Goal: Task Accomplishment & Management: Complete application form

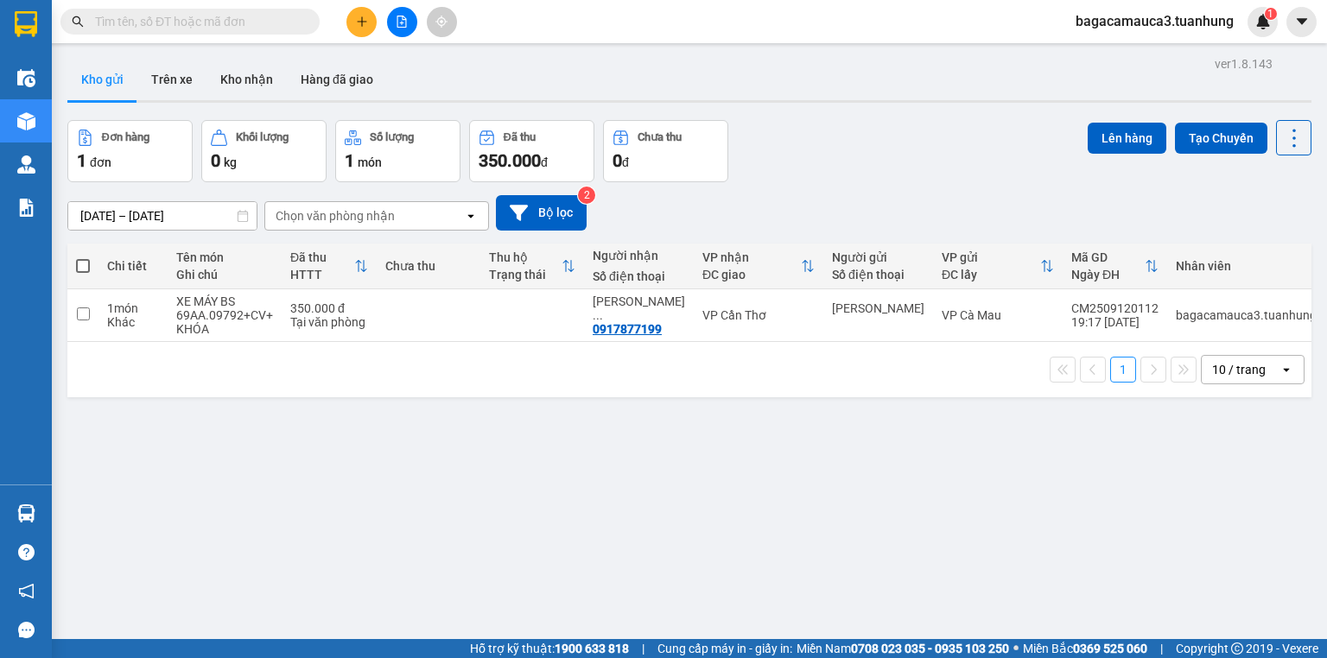
click at [358, 28] on button at bounding box center [361, 22] width 30 height 30
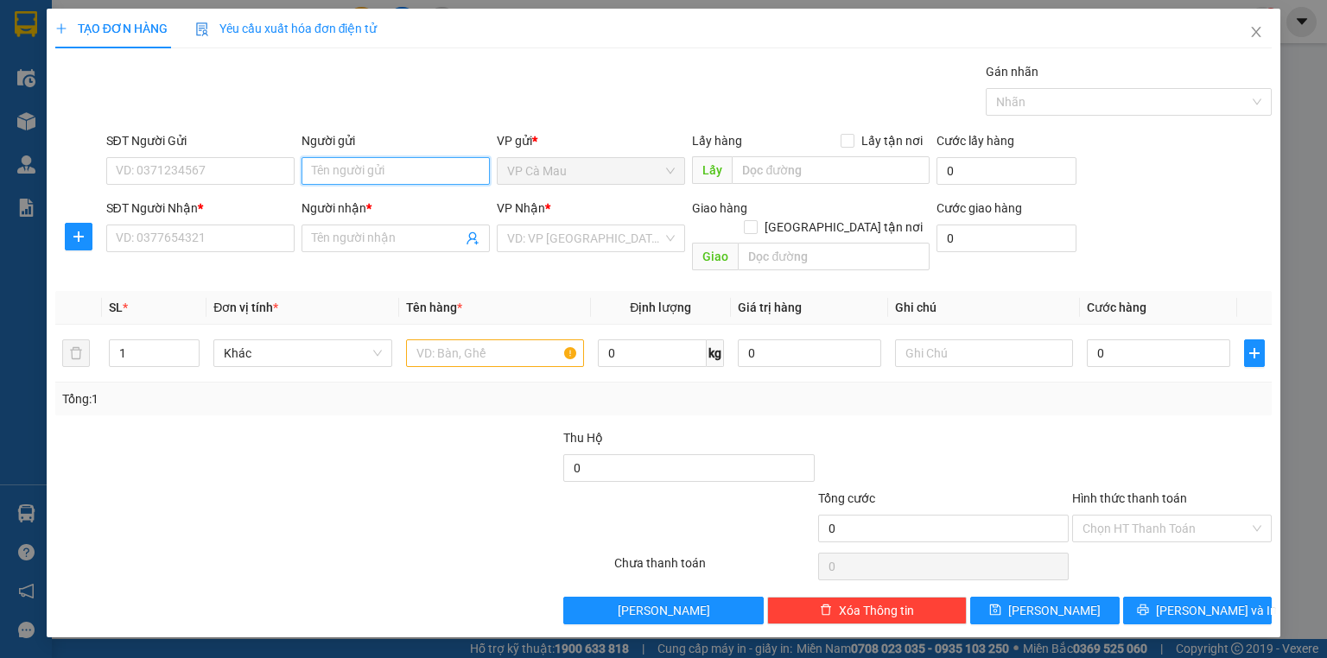
click at [360, 165] on input "Người gửi" at bounding box center [395, 171] width 188 height 28
type input "HOA"
click at [217, 236] on input "SĐT Người Nhận *" at bounding box center [200, 239] width 188 height 28
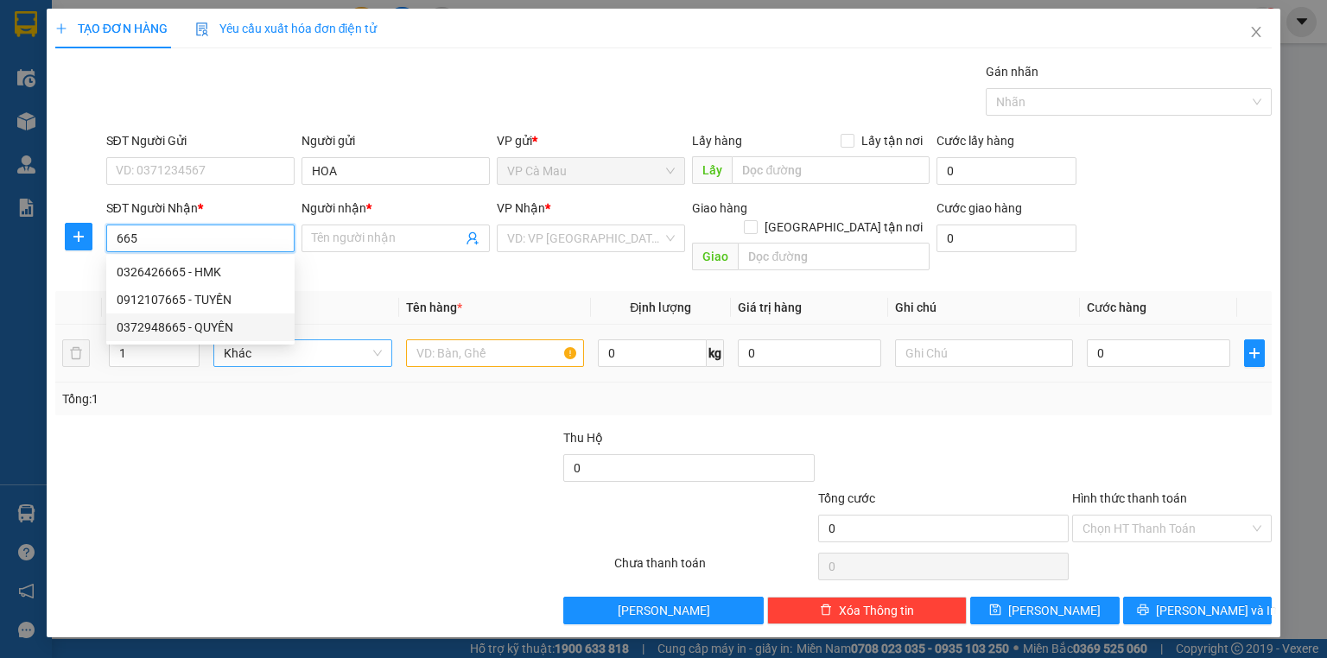
click at [222, 324] on div "0372948665 - QUYÊN" at bounding box center [201, 327] width 168 height 19
type input "0372948665"
type input "QUYÊN"
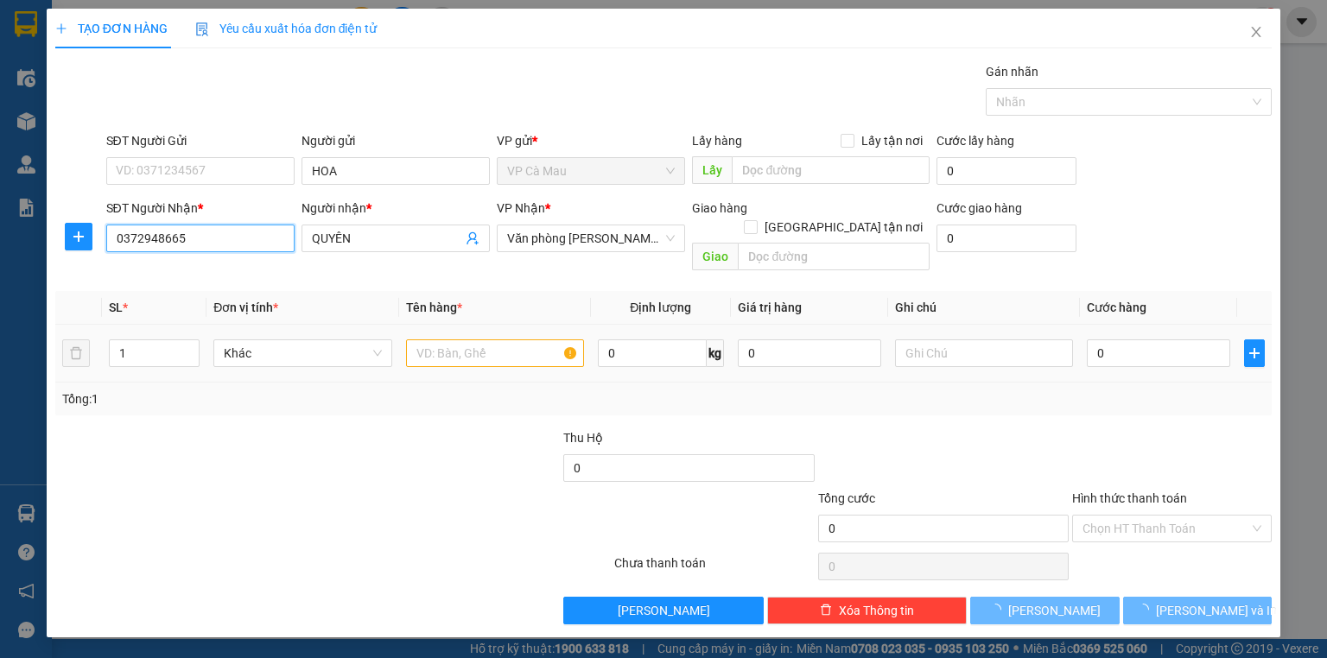
type input "0372948665"
click at [486, 345] on input "text" at bounding box center [495, 353] width 178 height 28
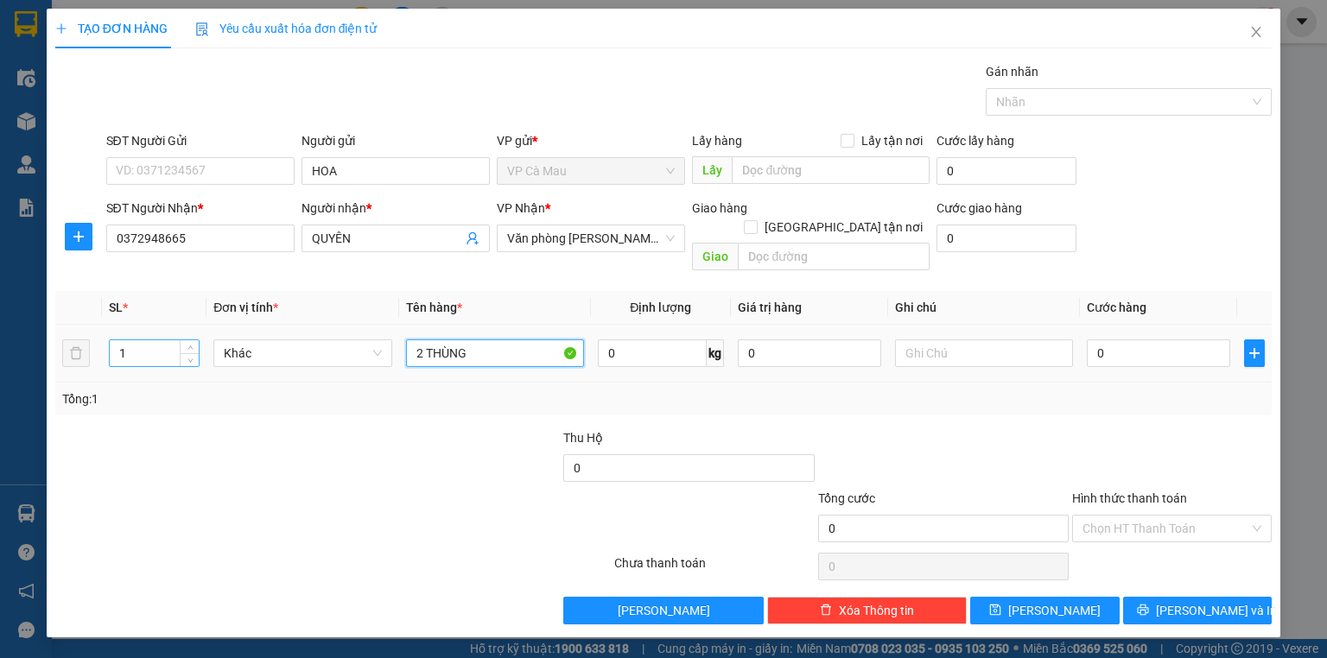
type input "2 THÙNG"
drag, startPoint x: 136, startPoint y: 325, endPoint x: 90, endPoint y: 383, distance: 75.0
click at [90, 383] on div "SL * Đơn vị tính * Tên hàng * Định lượng Giá trị hàng Ghi chú Cước hàng 1 Khác …" at bounding box center [663, 353] width 1216 height 124
type input "2"
click at [1112, 339] on input "0" at bounding box center [1158, 353] width 143 height 28
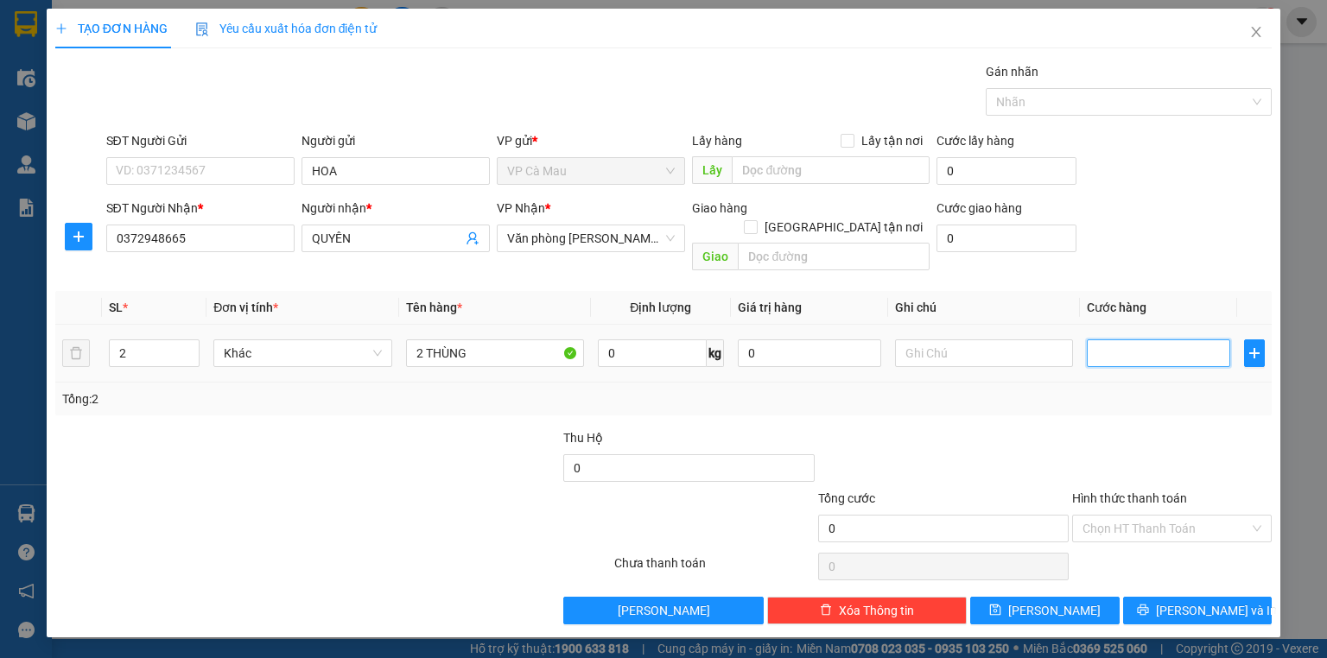
type input "1"
type input "10"
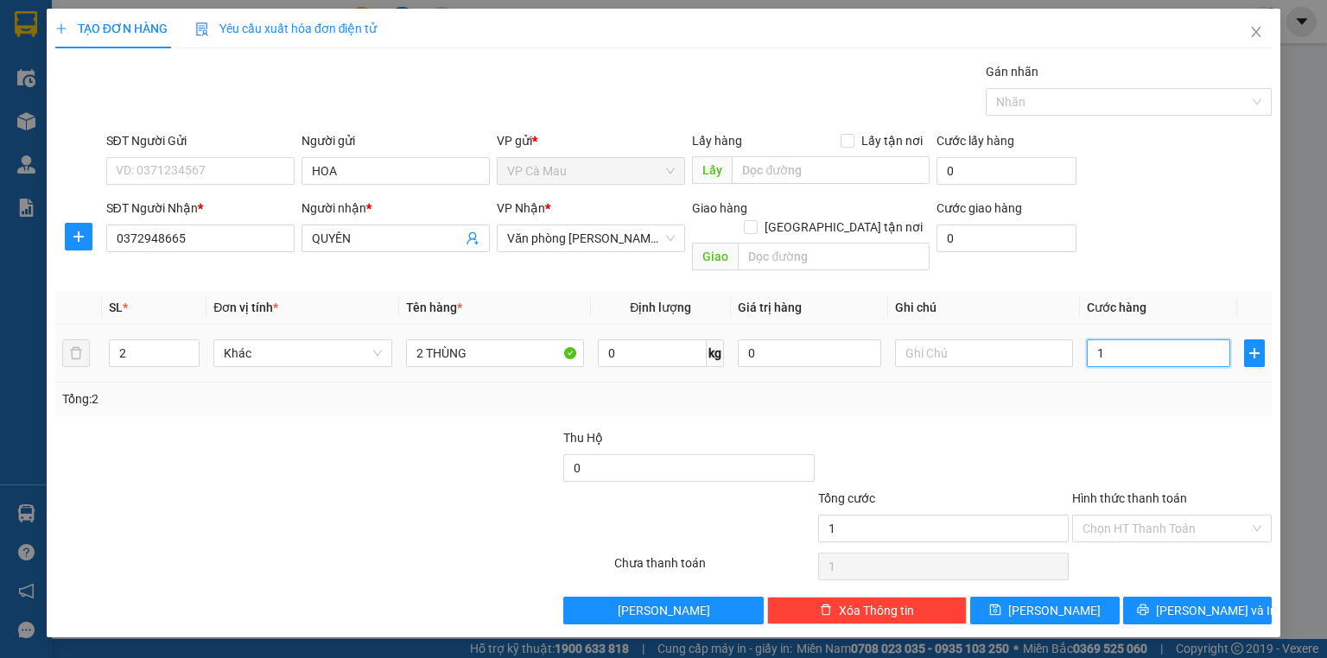
type input "10"
type input "1"
type input "11"
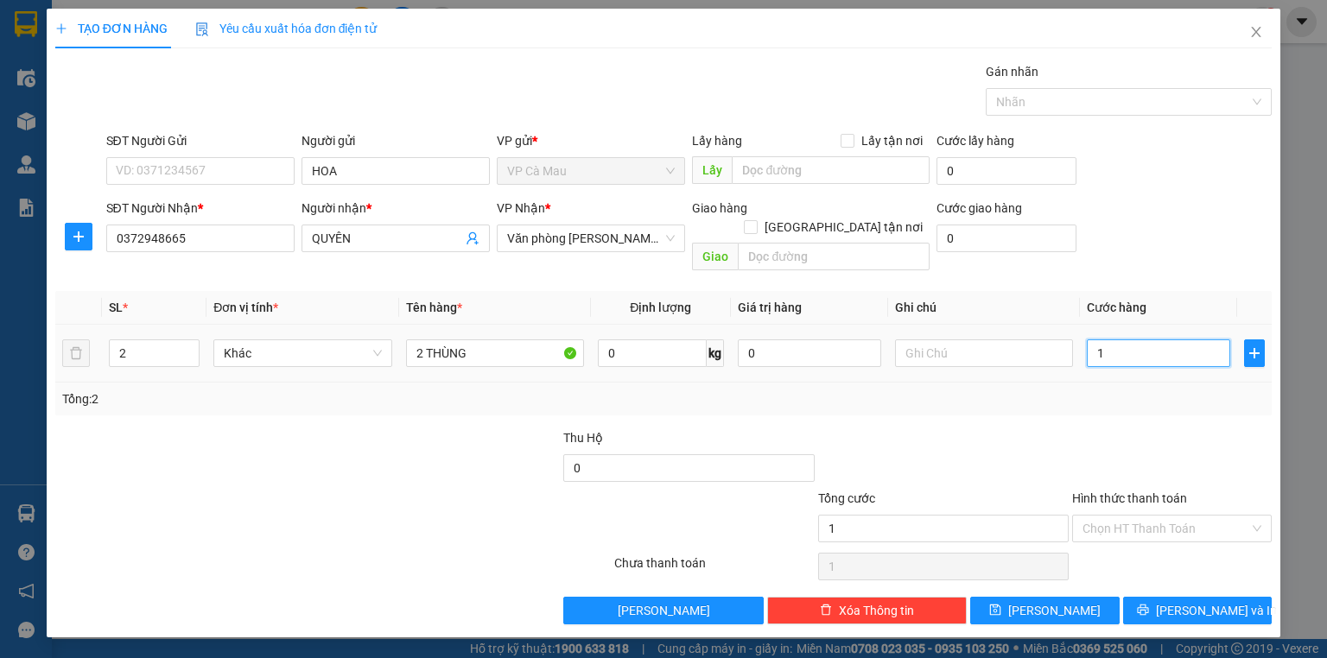
type input "11"
type input "110"
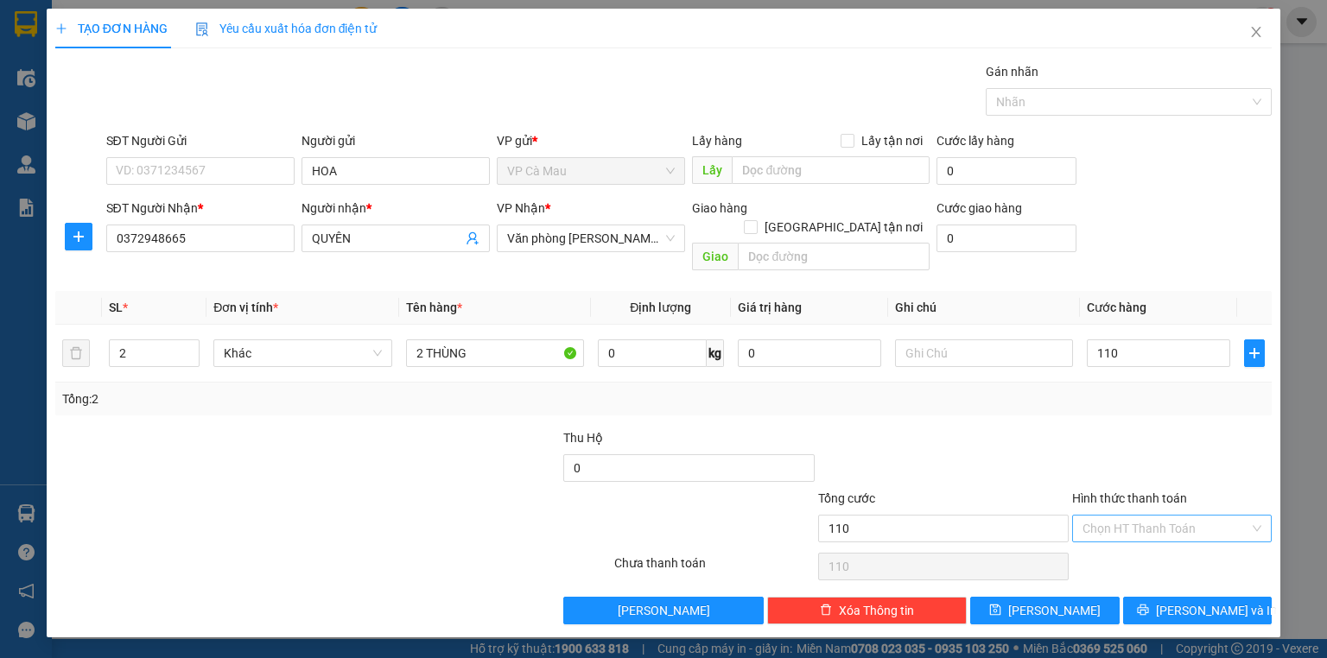
click at [1135, 516] on input "Hình thức thanh toán" at bounding box center [1165, 529] width 167 height 26
type input "110.000"
click at [1126, 540] on div "Tại văn phòng" at bounding box center [1171, 542] width 179 height 19
type input "0"
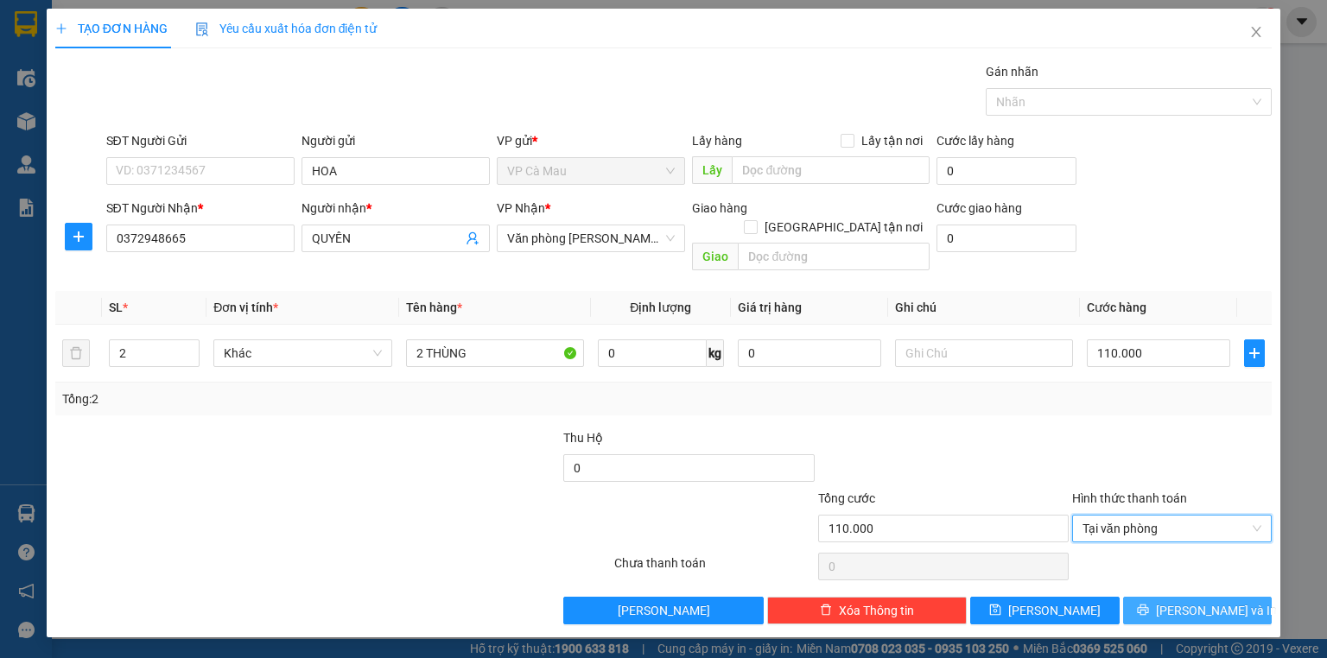
click at [1150, 597] on button "[PERSON_NAME] và In" at bounding box center [1197, 611] width 149 height 28
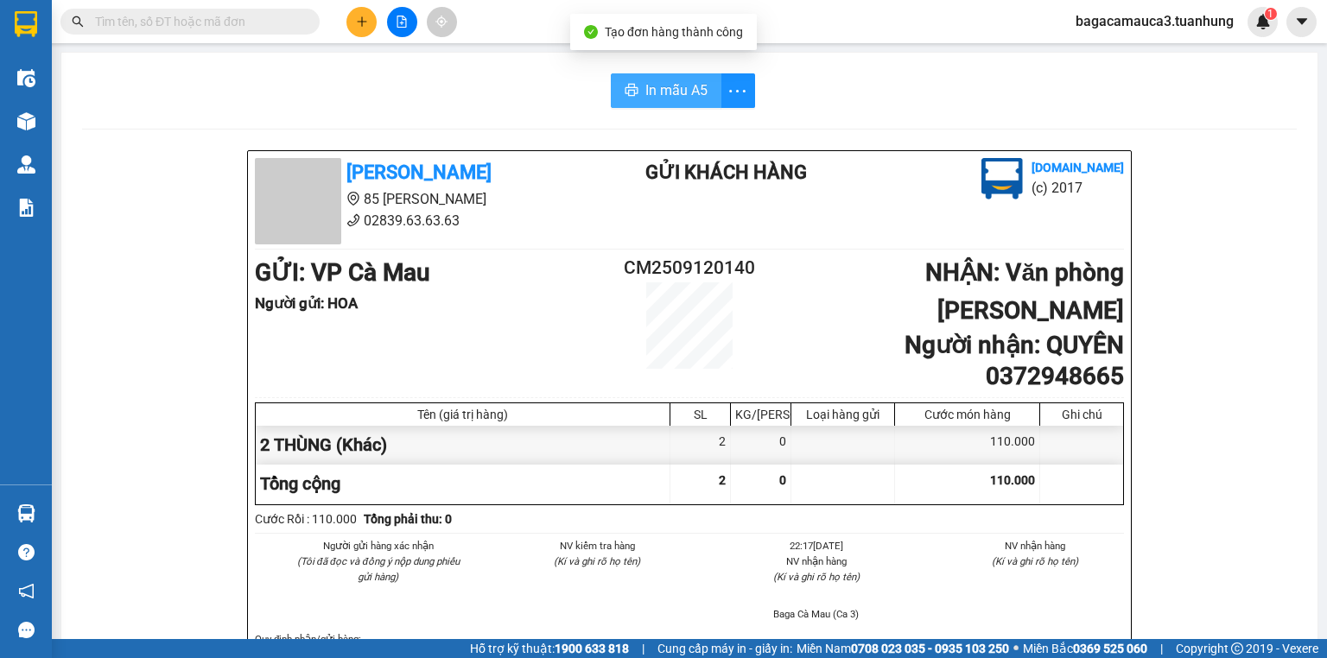
click at [681, 87] on span "In mẫu A5" at bounding box center [676, 90] width 62 height 22
click at [238, 22] on input "text" at bounding box center [197, 21] width 204 height 19
click at [309, 16] on span at bounding box center [307, 21] width 10 height 19
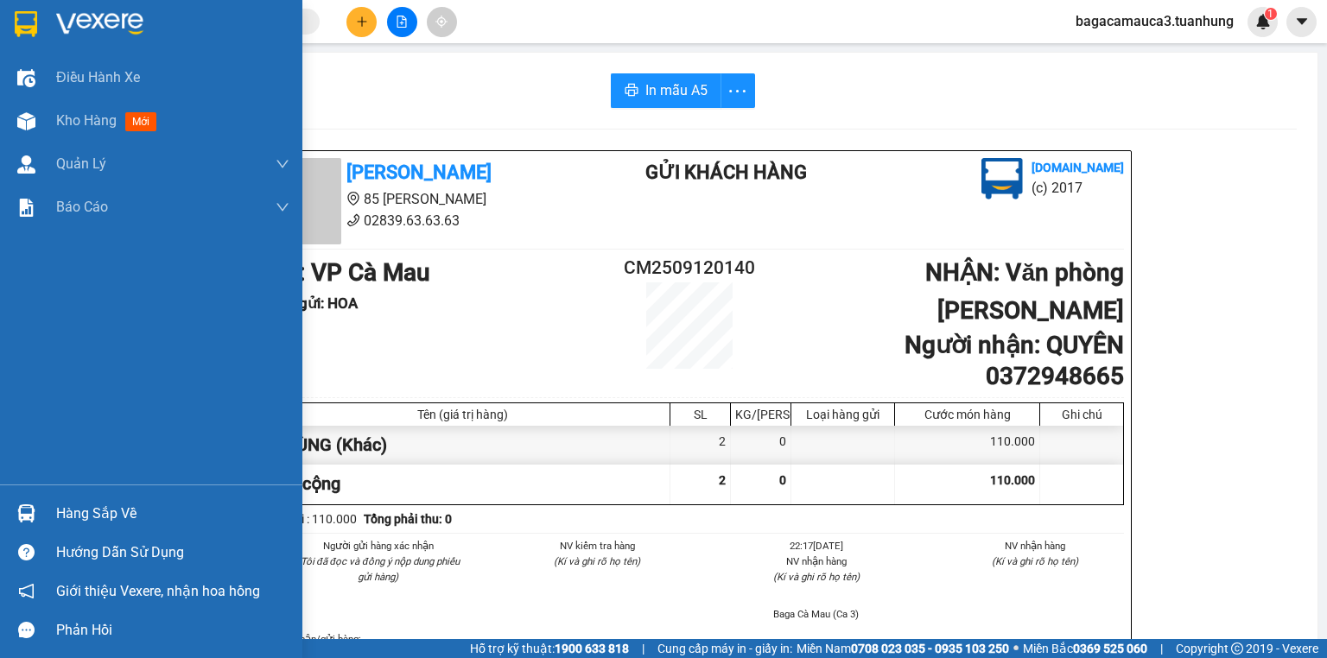
click at [58, 513] on div "Hàng sắp về" at bounding box center [172, 514] width 233 height 26
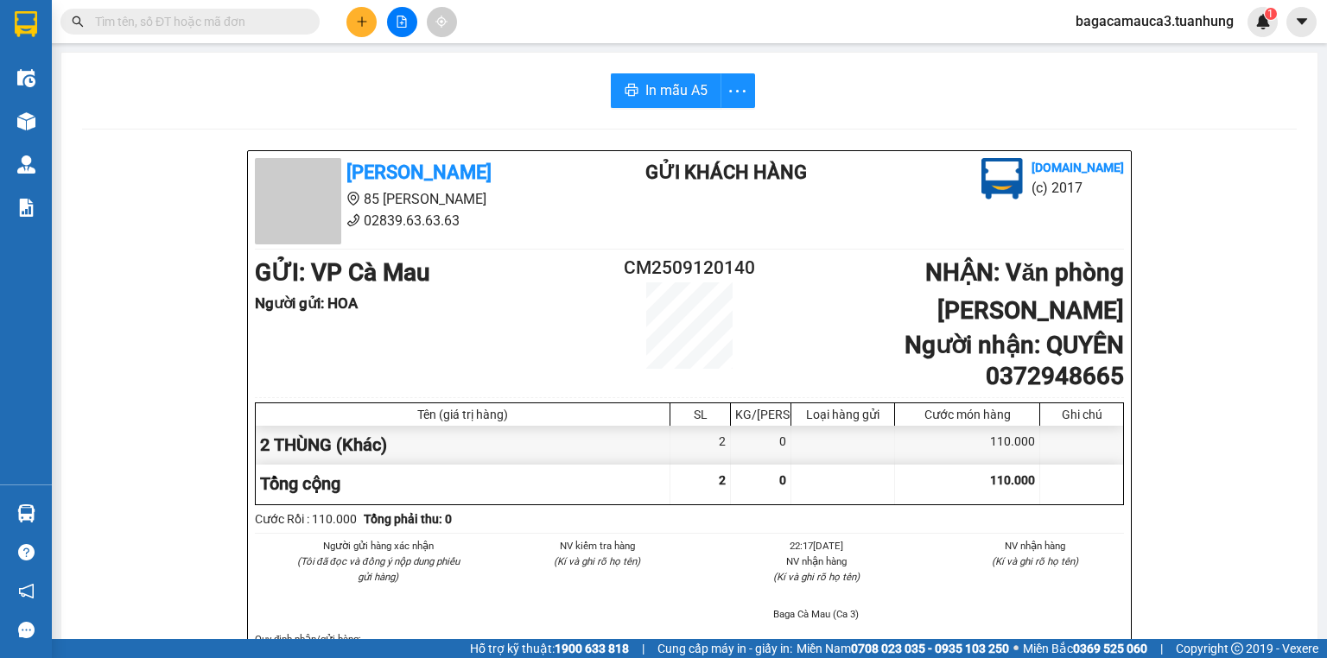
click at [470, 114] on section "Kết quả tìm kiếm ( 1880 ) Bộ lọc Mã ĐH Trạng thái Món hàng Thu hộ Tổng cước Chư…" at bounding box center [663, 329] width 1327 height 658
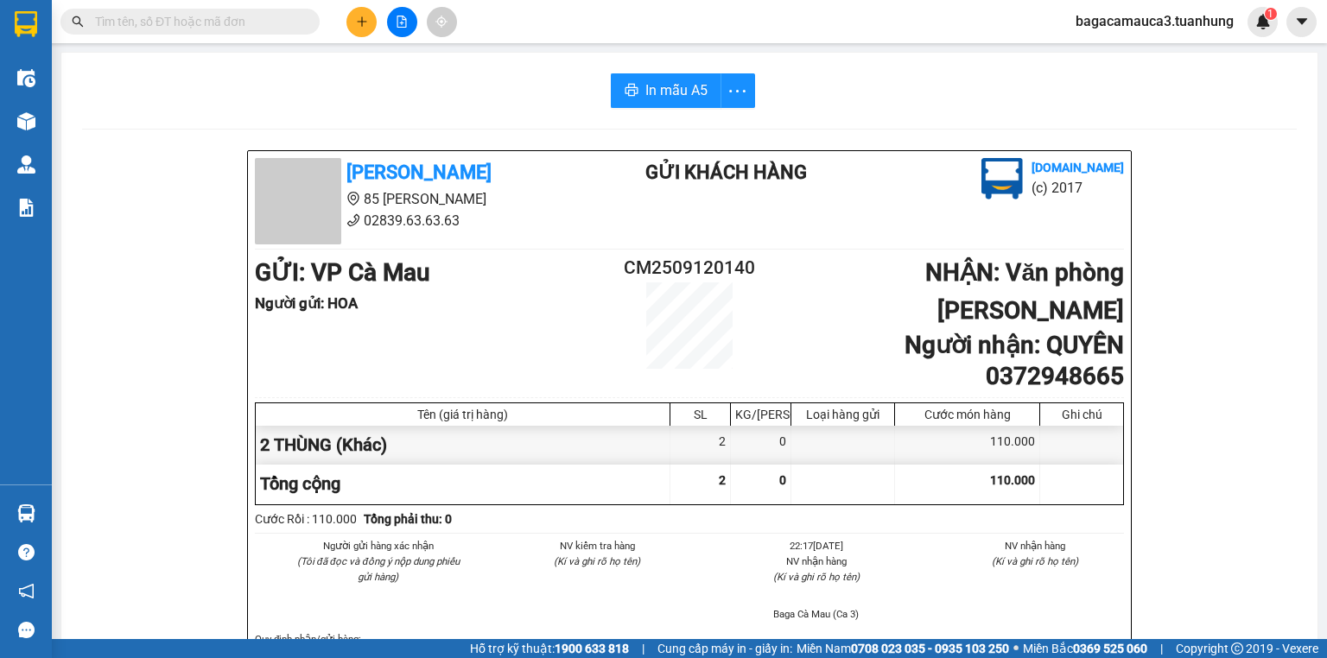
click at [777, 99] on div "In mẫu A5" at bounding box center [689, 90] width 1214 height 35
click at [766, 92] on div "In mẫu A5" at bounding box center [689, 90] width 1214 height 35
click at [774, 90] on div "In mẫu A5" at bounding box center [689, 90] width 1214 height 35
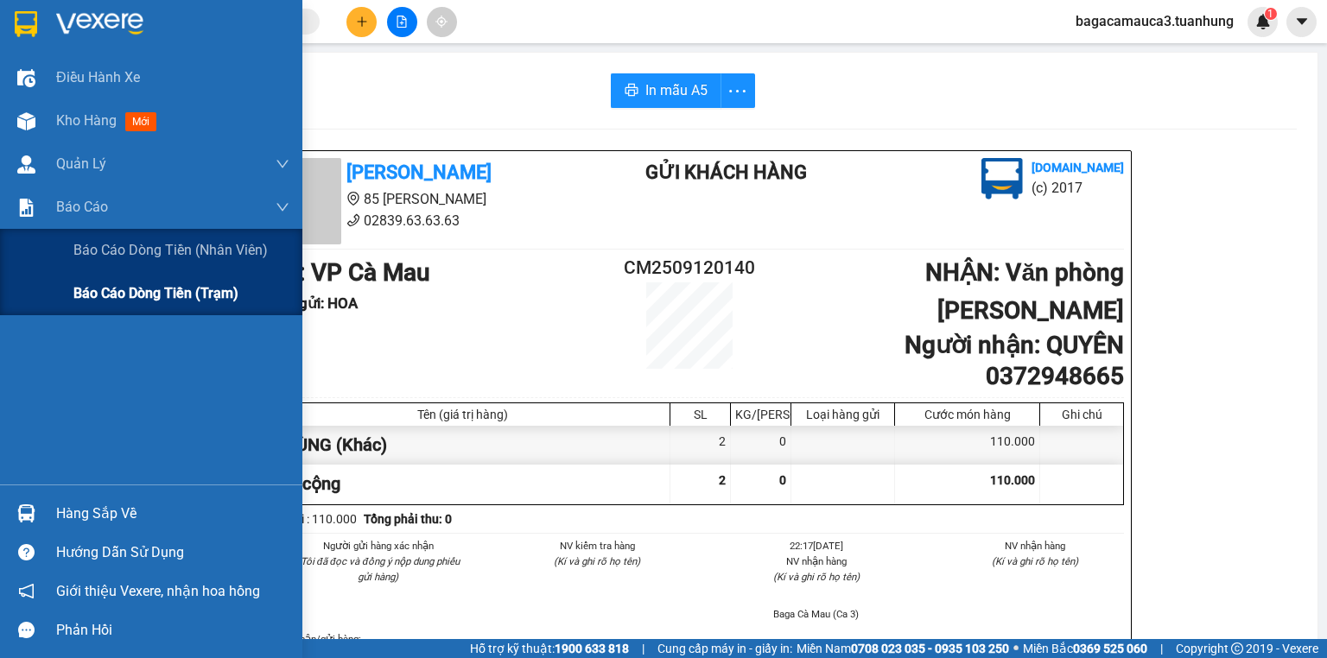
drag, startPoint x: 91, startPoint y: 290, endPoint x: 155, endPoint y: 296, distance: 65.1
click at [91, 290] on span "Báo cáo dòng tiền (trạm)" at bounding box center [155, 293] width 165 height 22
